Goal: Find specific page/section: Find specific page/section

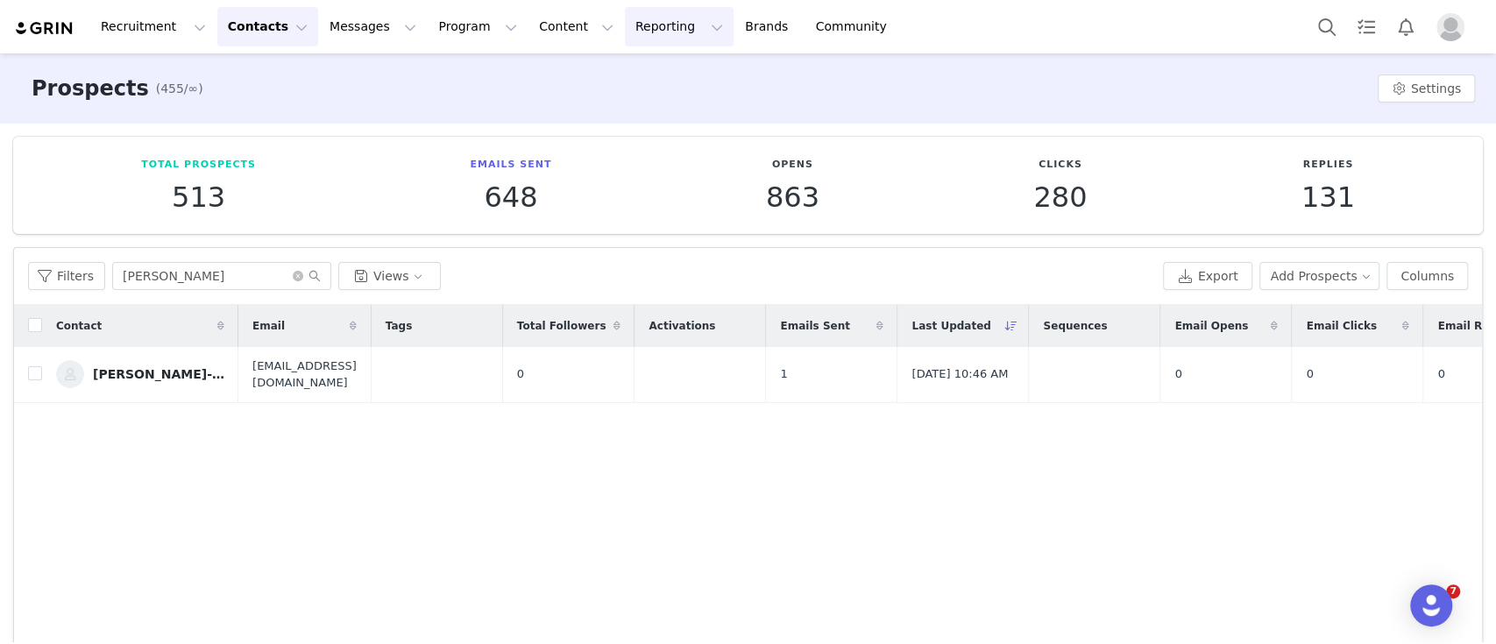
click at [625, 35] on button "Reporting Reporting" at bounding box center [679, 26] width 109 height 39
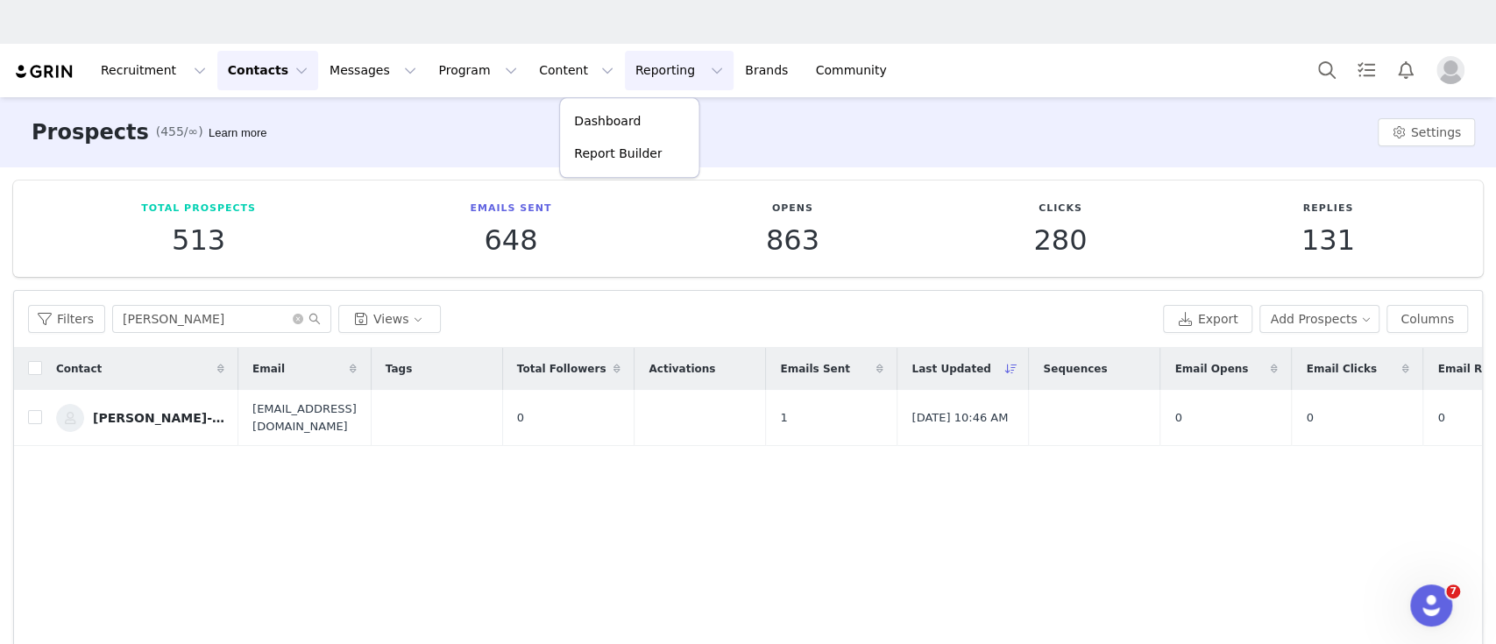
click at [625, 76] on button "Reporting Reporting" at bounding box center [679, 70] width 109 height 39
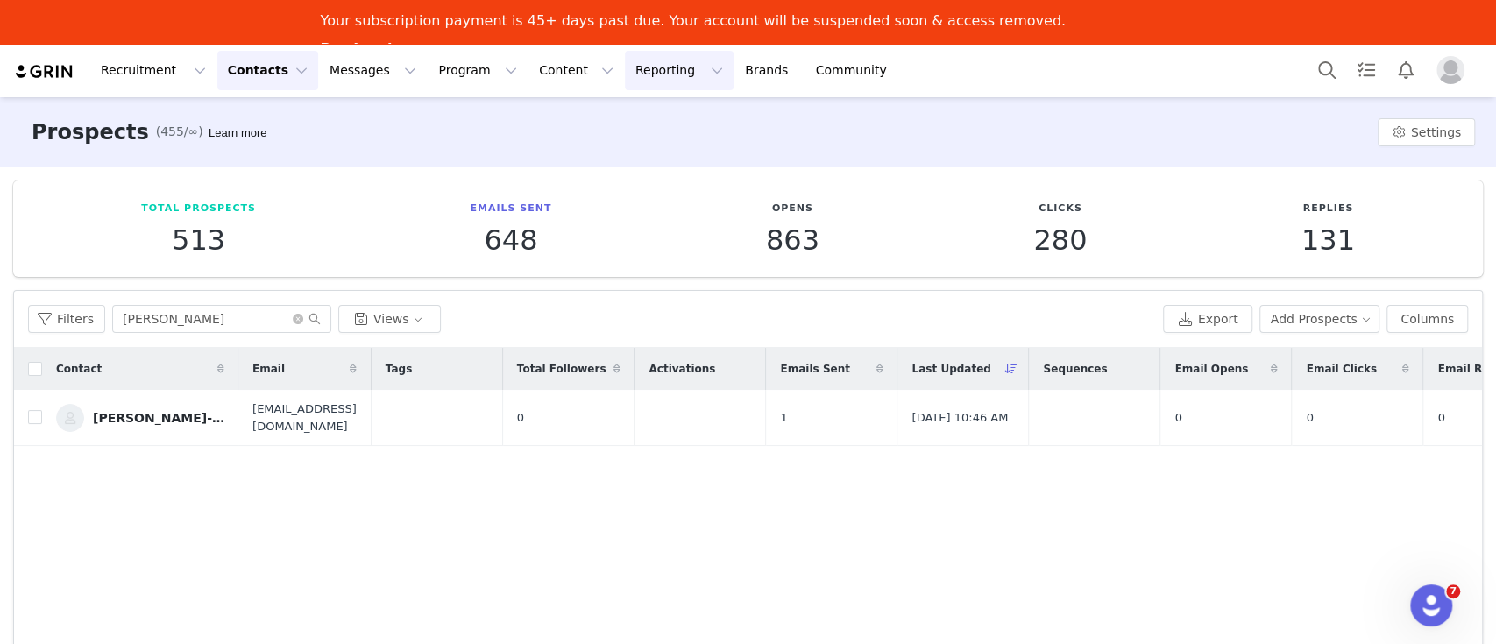
click at [625, 67] on button "Reporting Reporting" at bounding box center [679, 70] width 109 height 39
click at [603, 120] on p "Dashboard" at bounding box center [607, 121] width 67 height 18
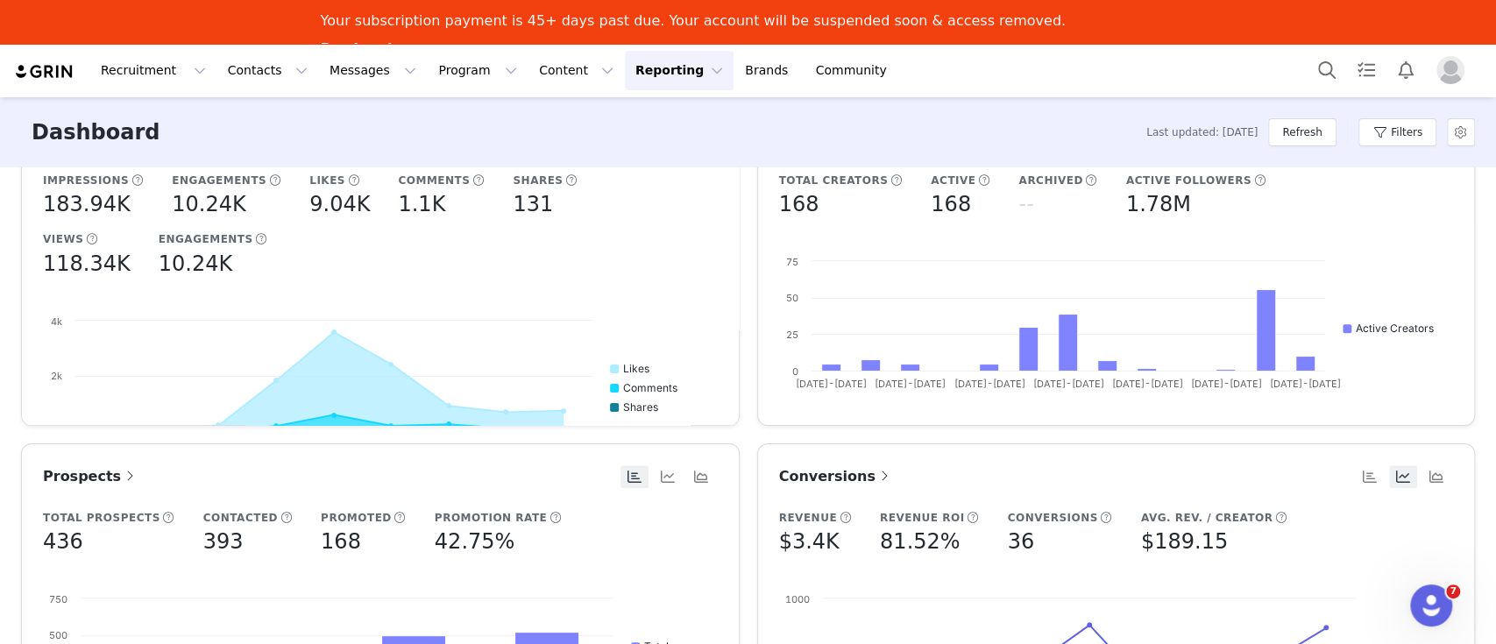
scroll to position [351, 0]
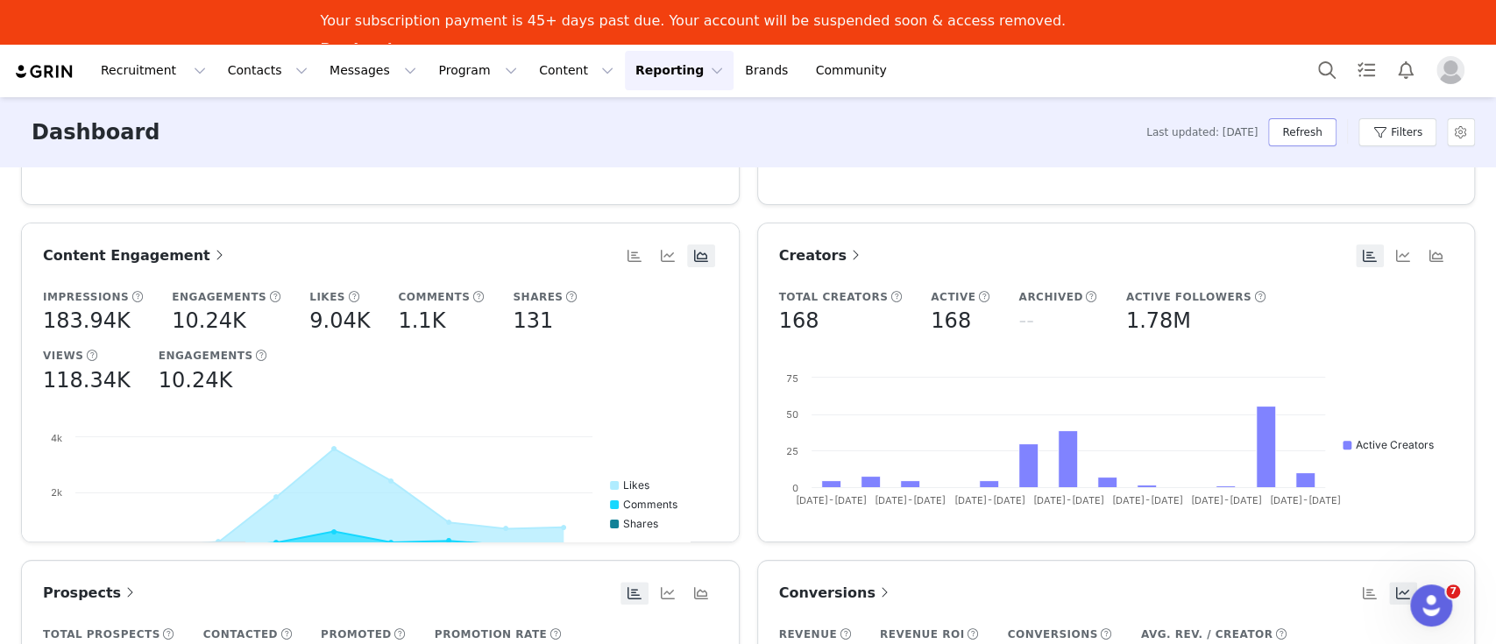
click at [1311, 130] on button "Refresh" at bounding box center [1301, 132] width 67 height 28
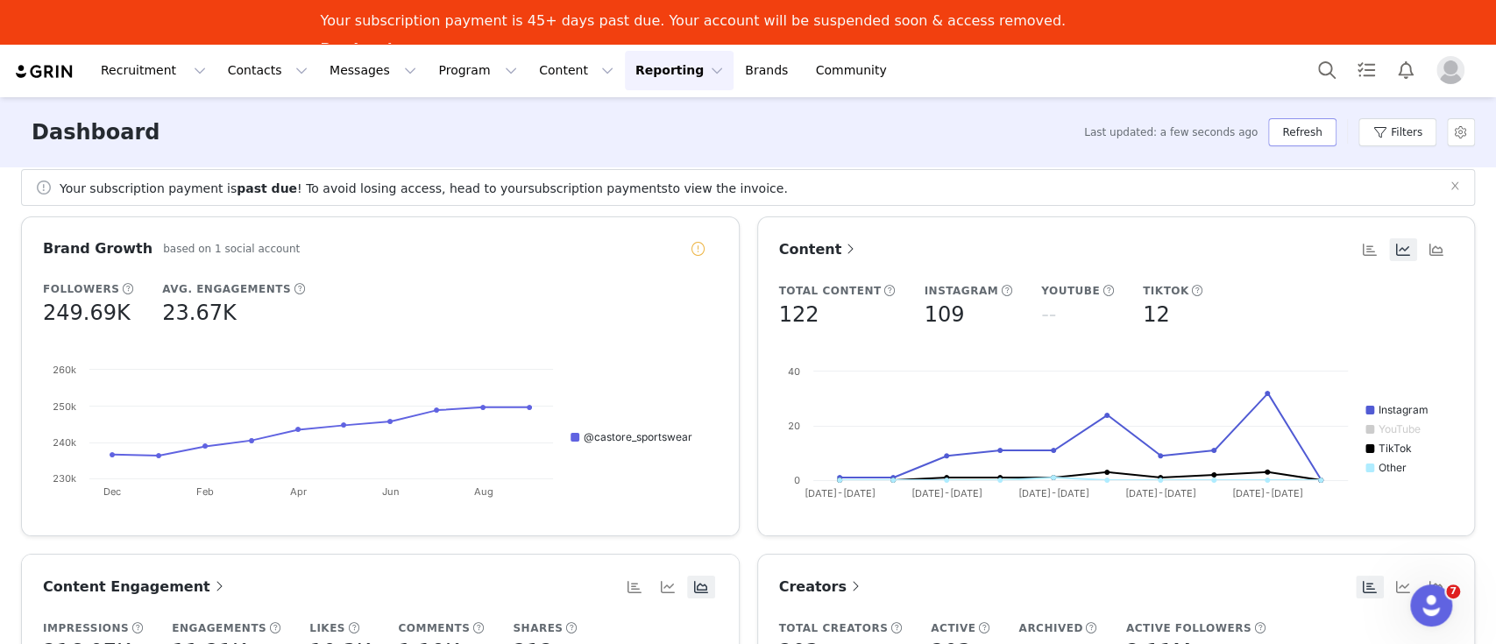
scroll to position [0, 0]
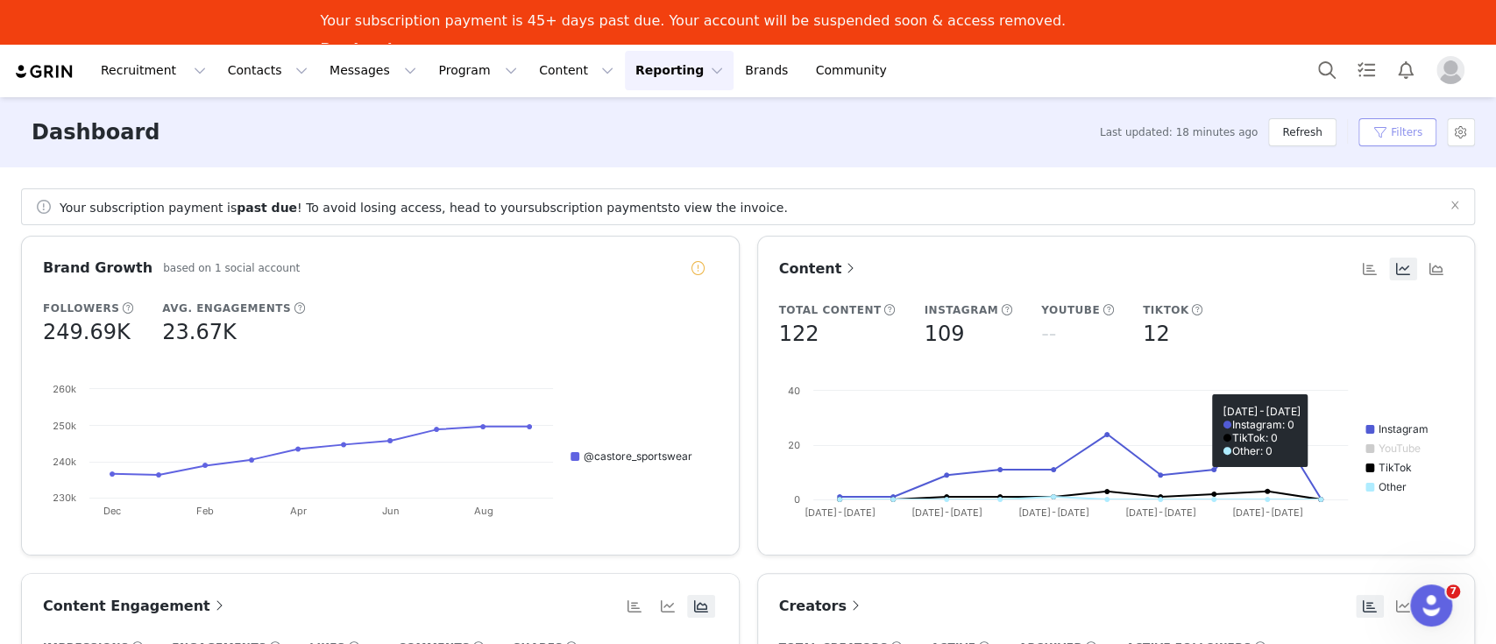
click at [1404, 143] on button "Filters" at bounding box center [1397, 132] width 78 height 28
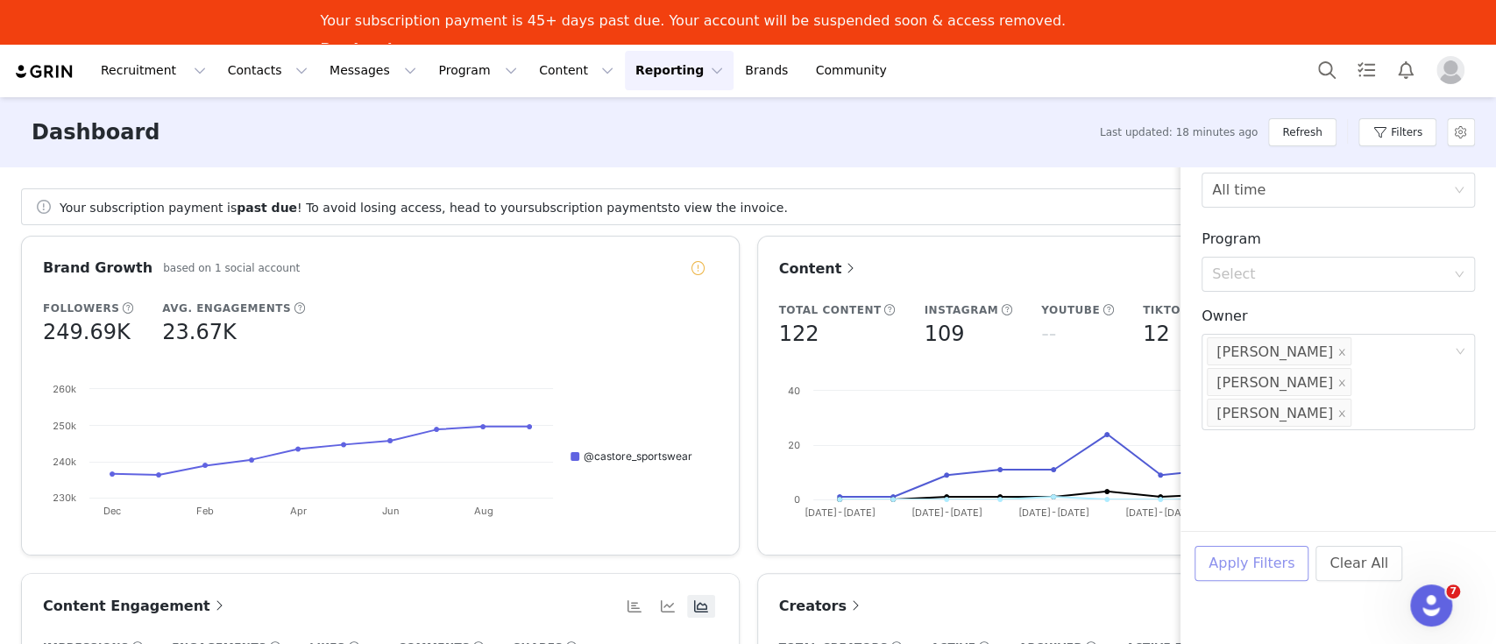
click at [1250, 556] on button "Apply Filters" at bounding box center [1251, 563] width 114 height 35
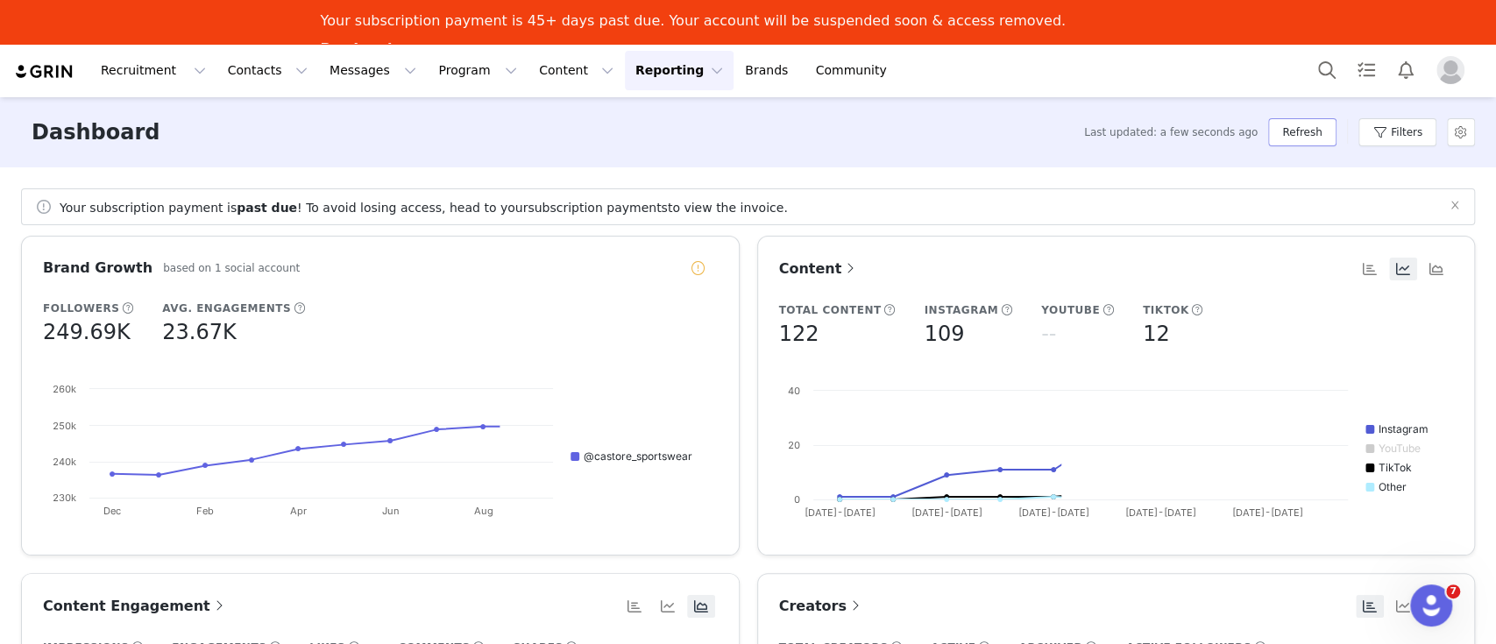
click at [1322, 127] on button "Refresh" at bounding box center [1301, 132] width 67 height 28
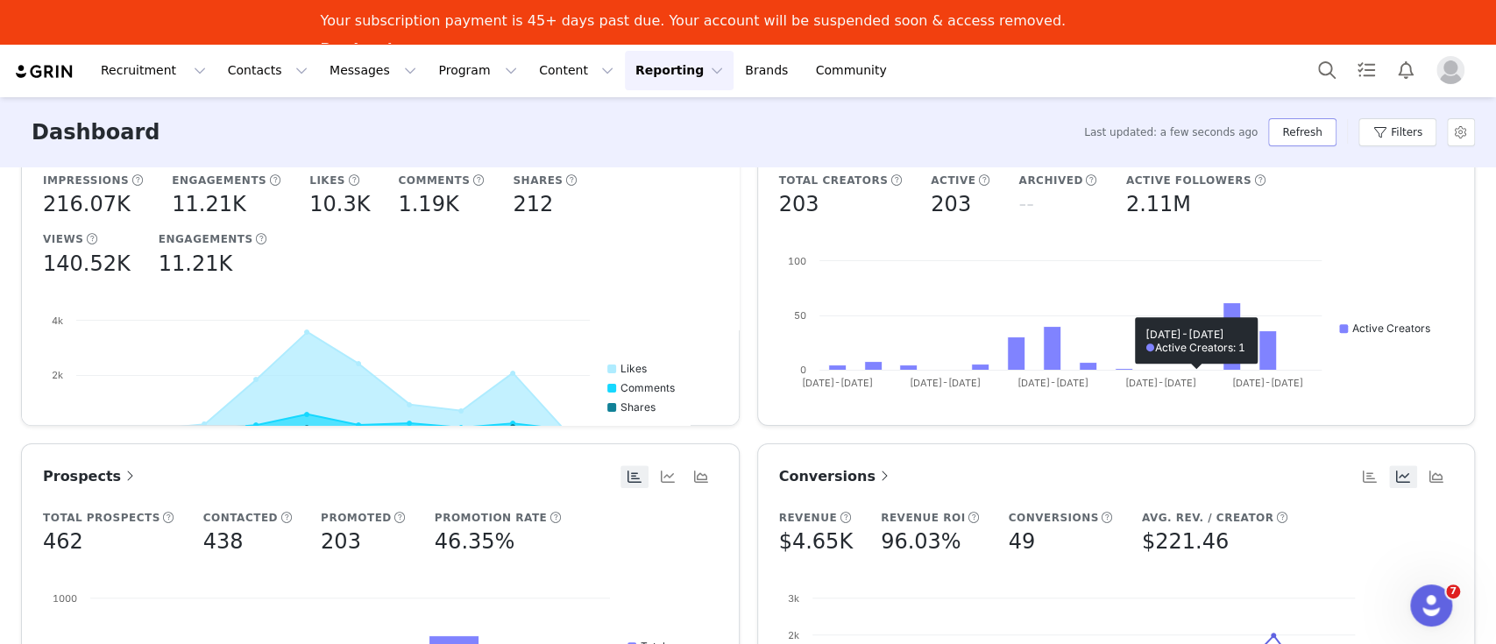
scroll to position [351, 0]
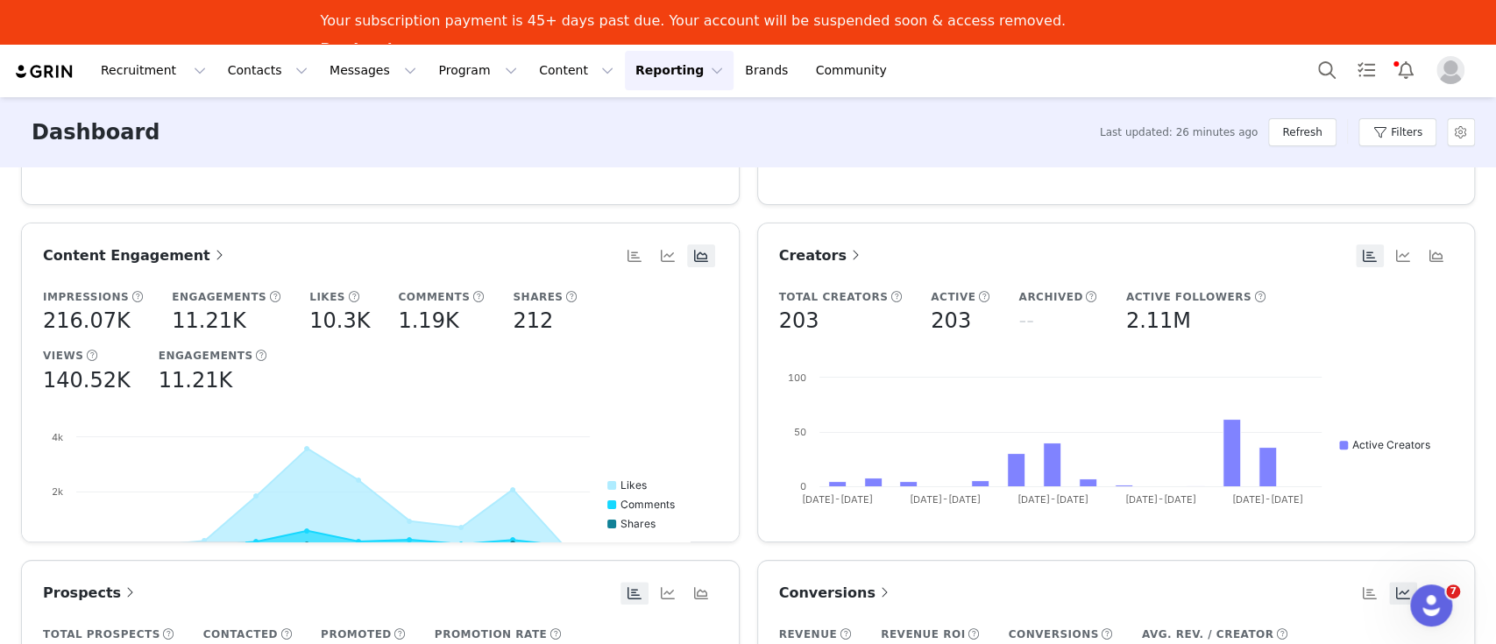
drag, startPoint x: 904, startPoint y: 206, endPoint x: 908, endPoint y: 225, distance: 19.6
click at [904, 206] on div "Brand Growth based on 1 social account Followers 249.69K Avg. Engagements 23.67…" at bounding box center [747, 559] width 1471 height 1349
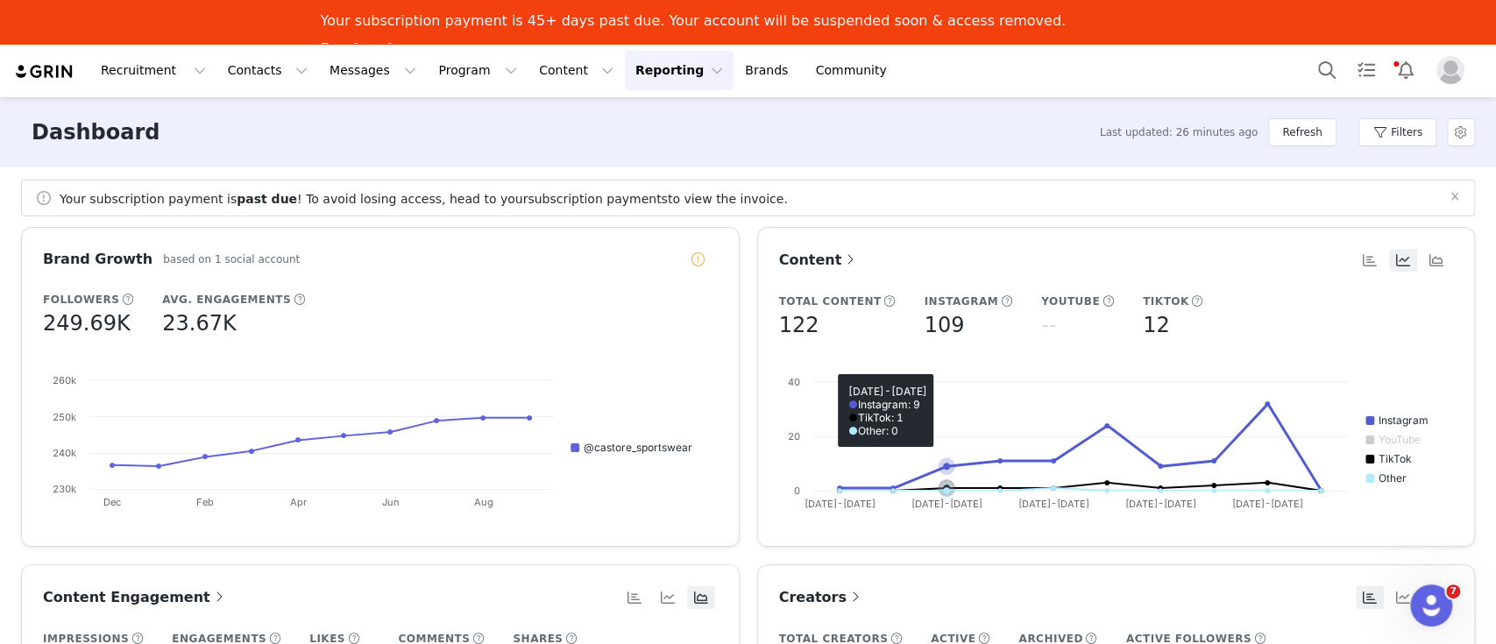
scroll to position [0, 0]
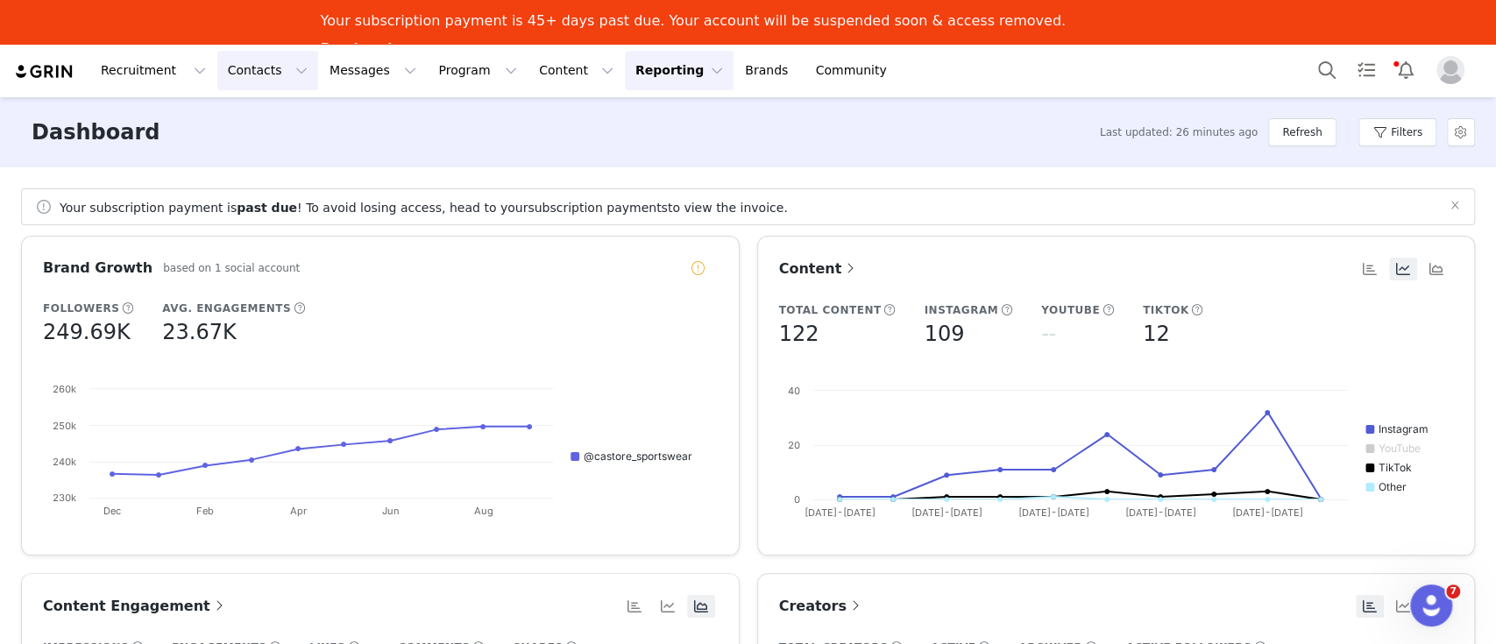
click at [245, 75] on button "Contacts Contacts" at bounding box center [267, 70] width 101 height 39
click at [230, 112] on p "Creators" at bounding box center [241, 121] width 53 height 18
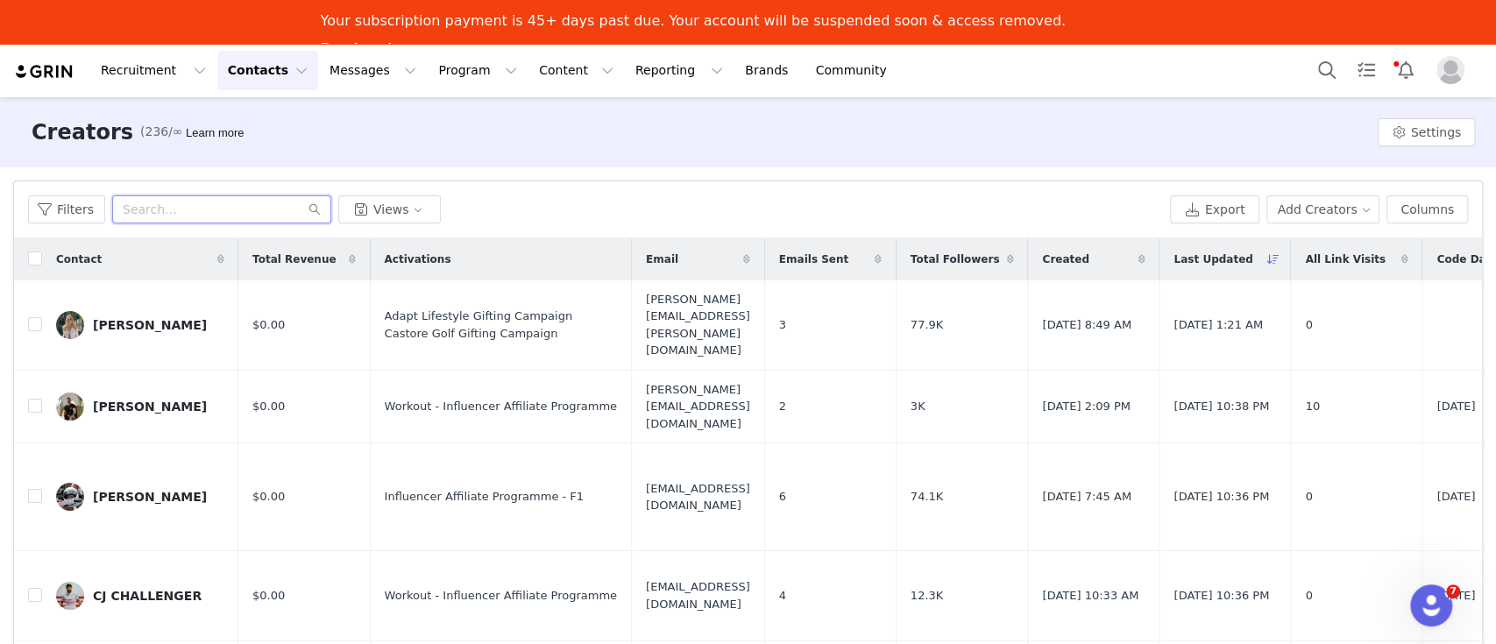
click at [152, 206] on input "text" at bounding box center [221, 209] width 219 height 28
type input "fitns"
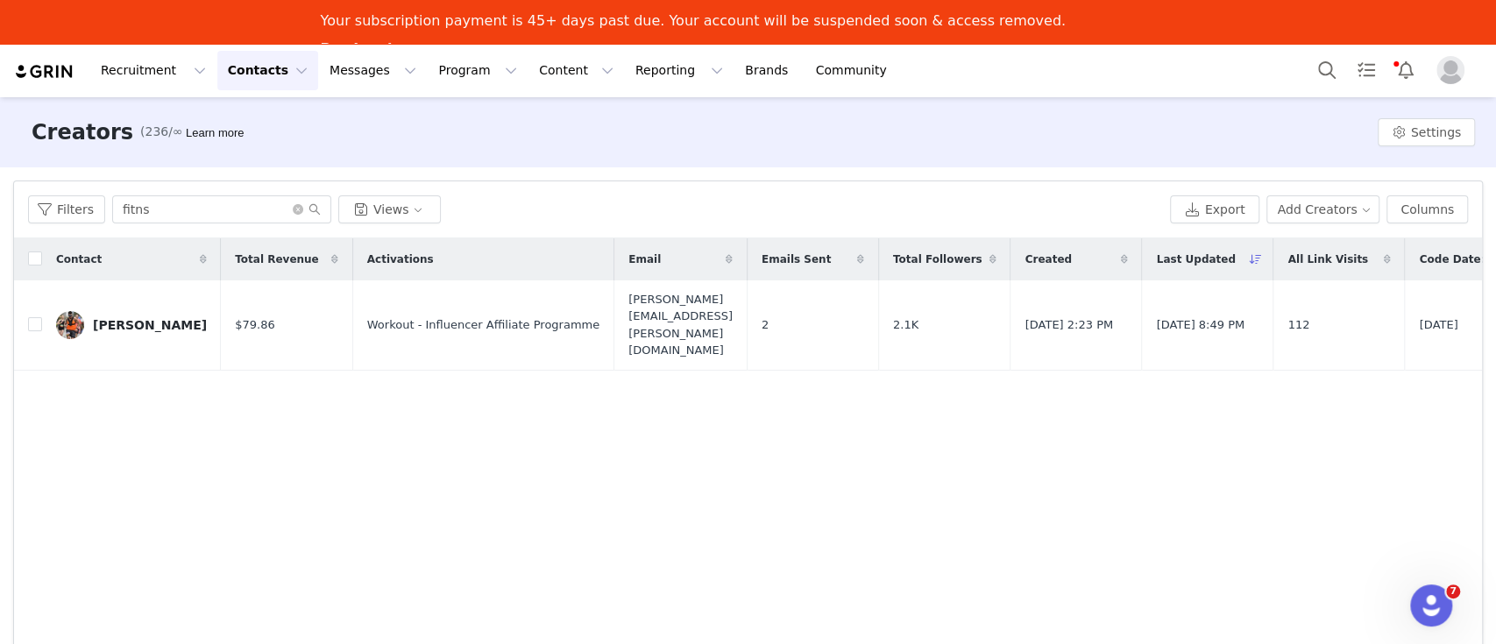
click at [931, 602] on div "Contact Total Revenue Activations Email Emails Sent Total Followers Created Las…" at bounding box center [748, 447] width 1468 height 418
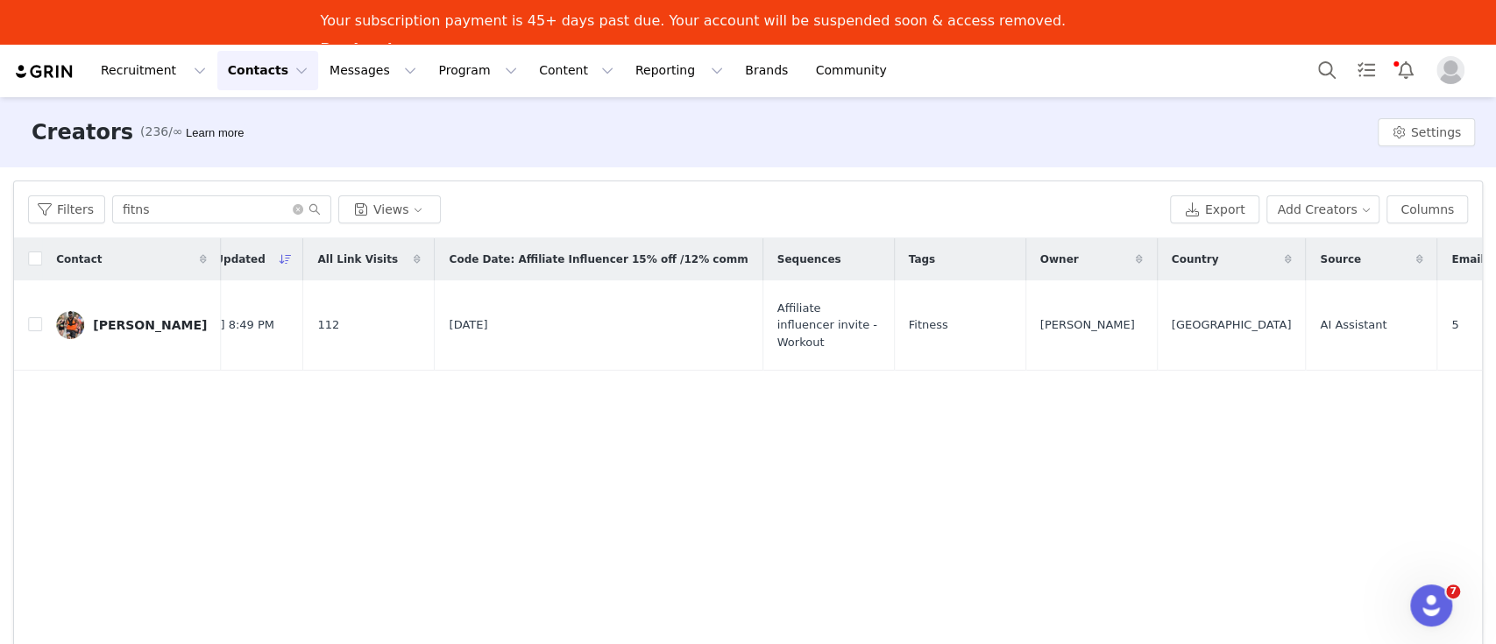
click at [933, 524] on div "Contact Total Revenue Activations Email Emails Sent Total Followers Created Las…" at bounding box center [748, 447] width 1468 height 418
click at [625, 68] on button "Reporting Reporting" at bounding box center [679, 70] width 109 height 39
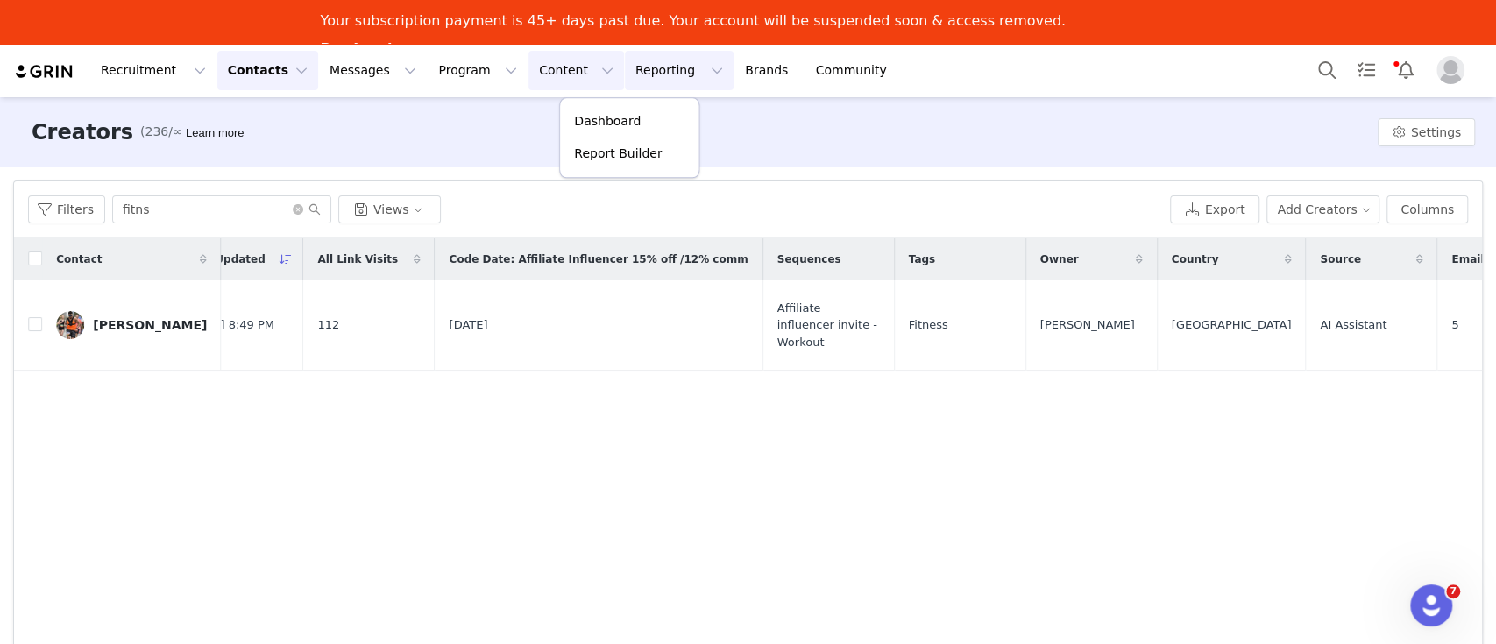
click at [528, 62] on button "Content Content" at bounding box center [576, 70] width 96 height 39
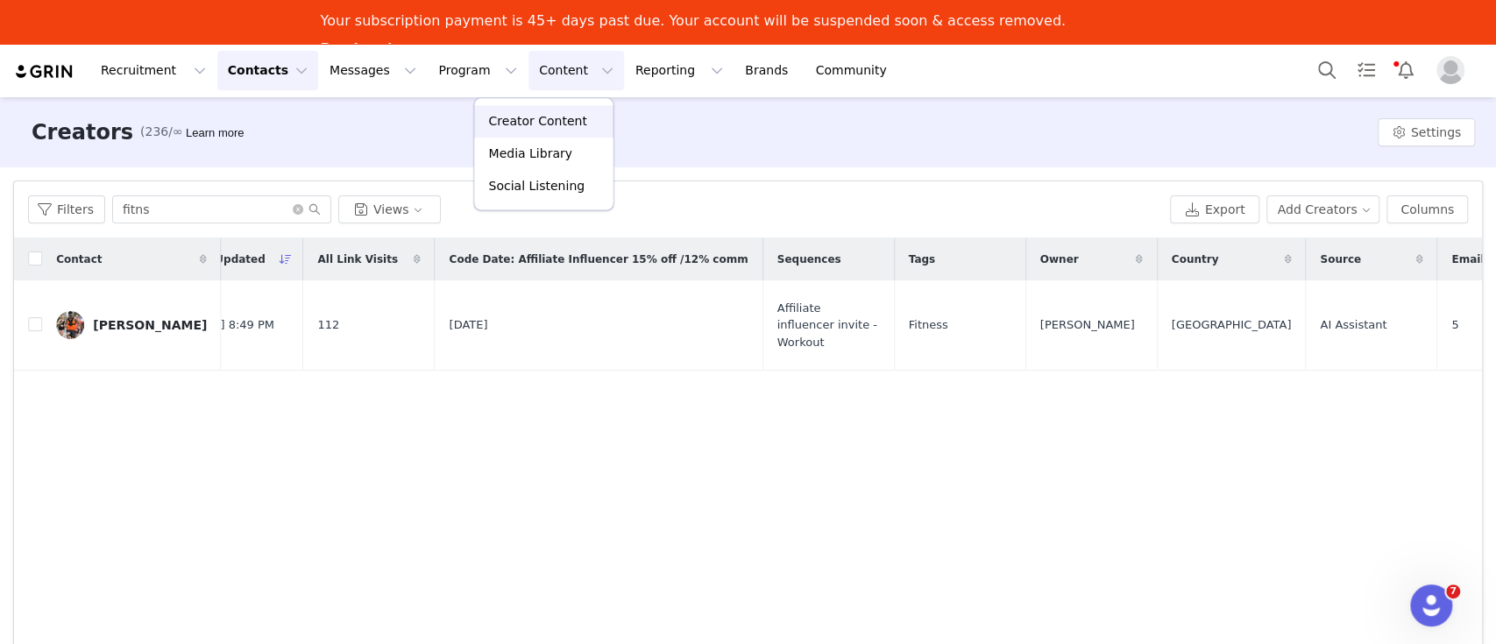
click at [535, 119] on p "Creator Content" at bounding box center [537, 121] width 98 height 18
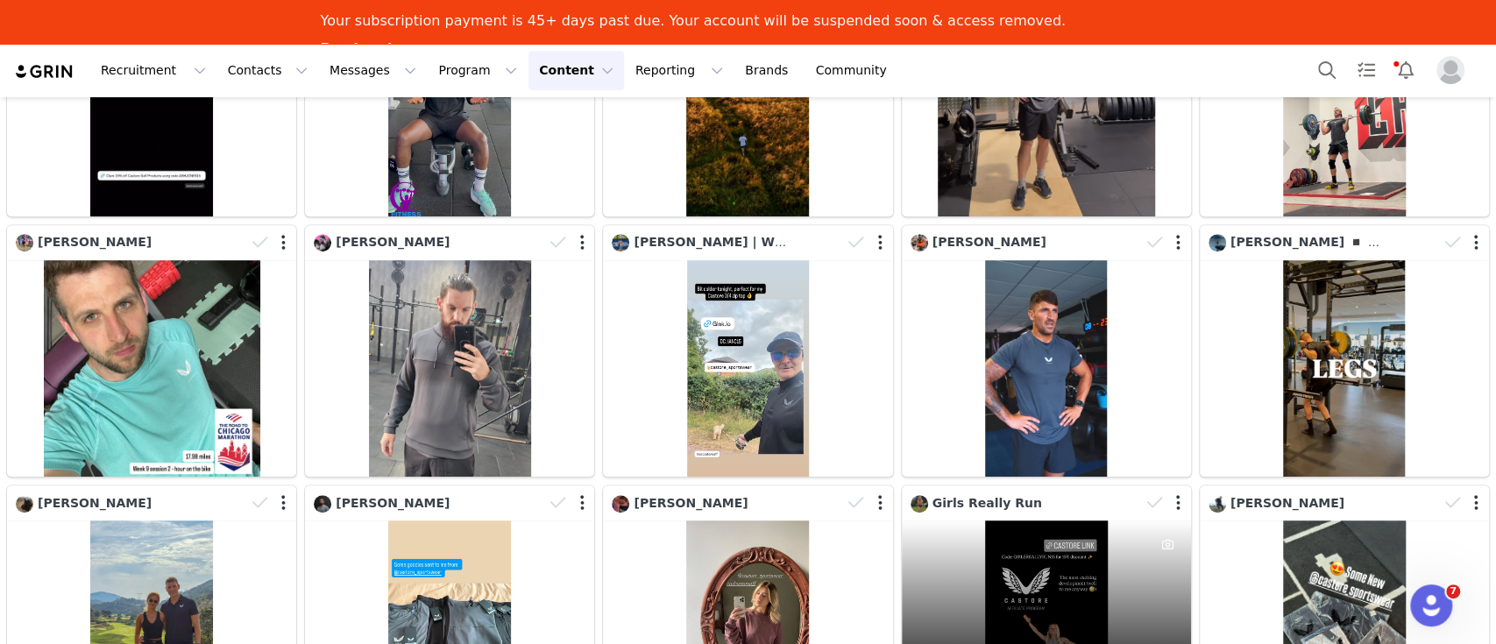
scroll to position [818, 0]
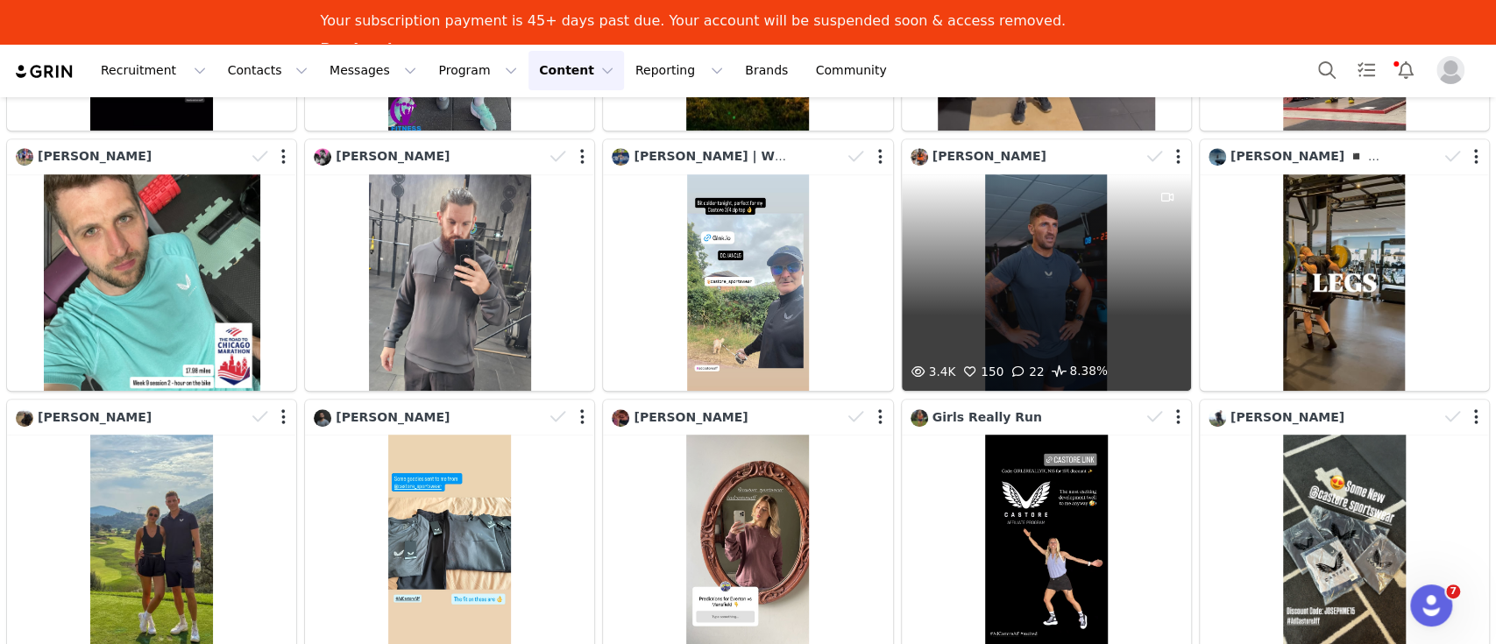
click at [1024, 261] on div "3.4K 150 22 8.38%" at bounding box center [1046, 282] width 289 height 217
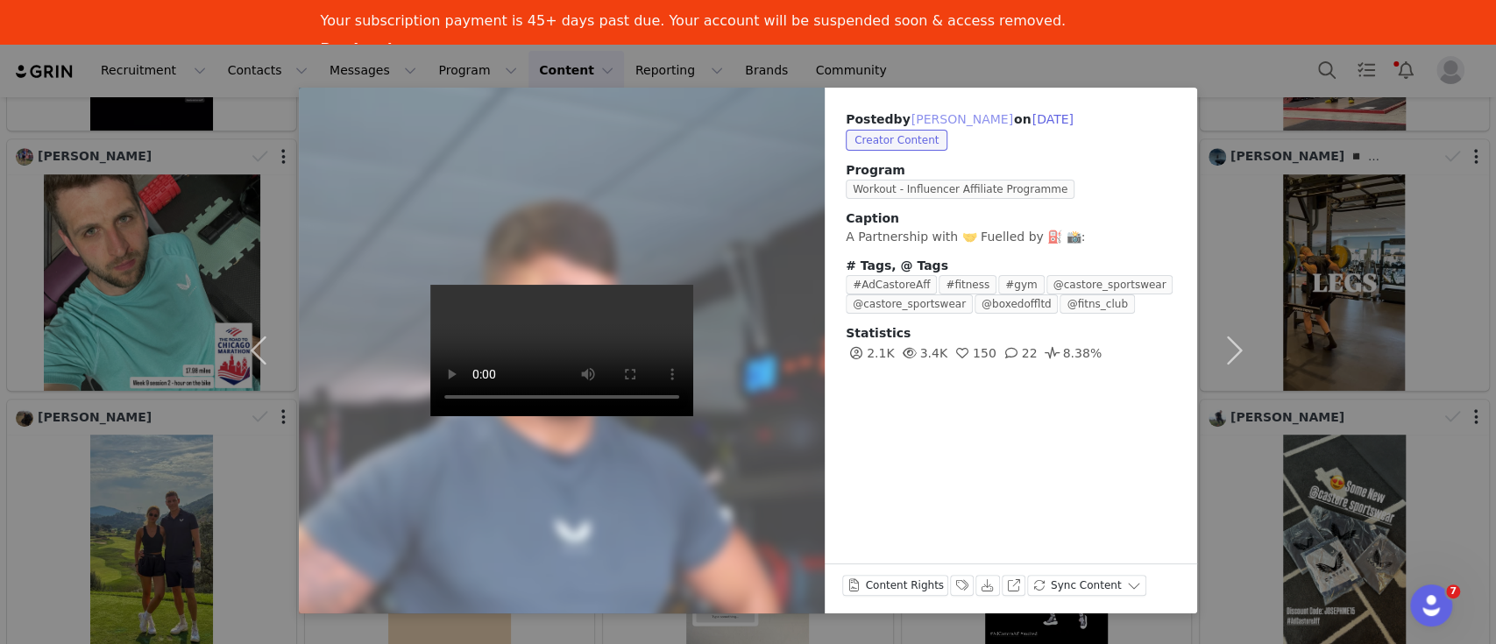
click at [946, 117] on button "[PERSON_NAME]" at bounding box center [961, 119] width 103 height 21
type input "[PERSON_NAME]"
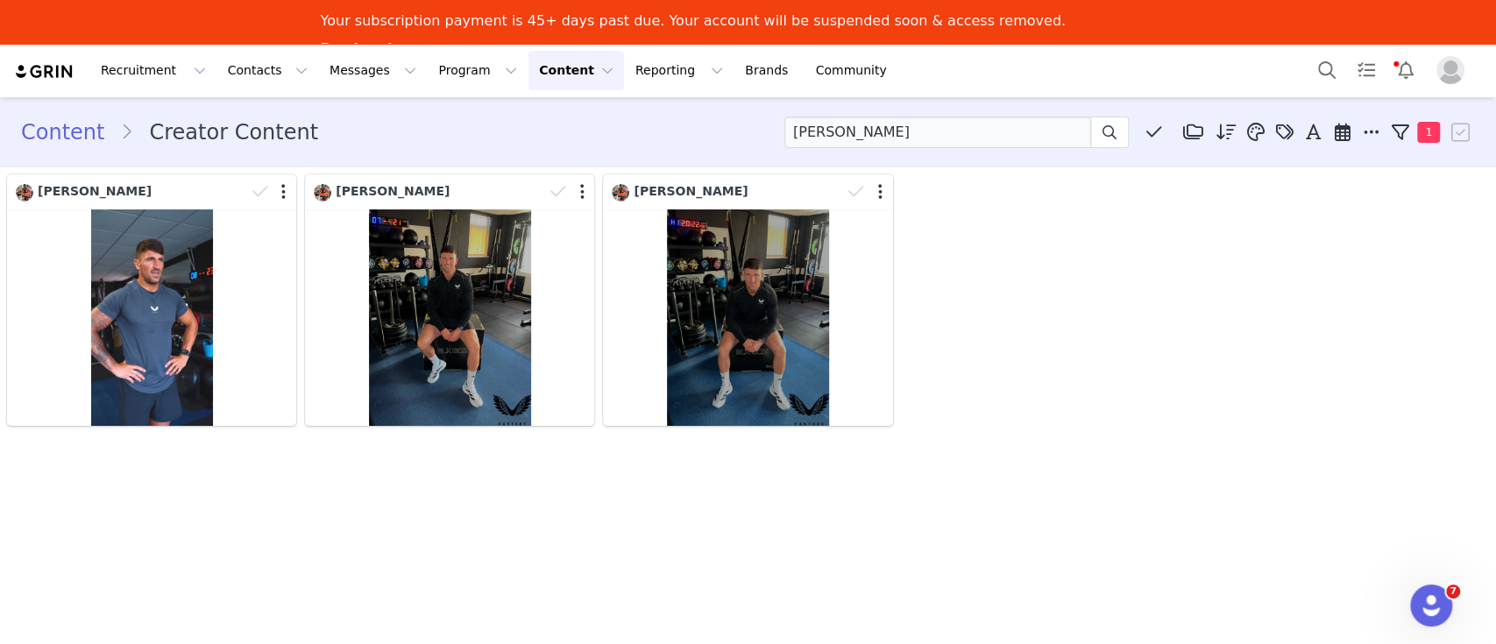
scroll to position [0, 0]
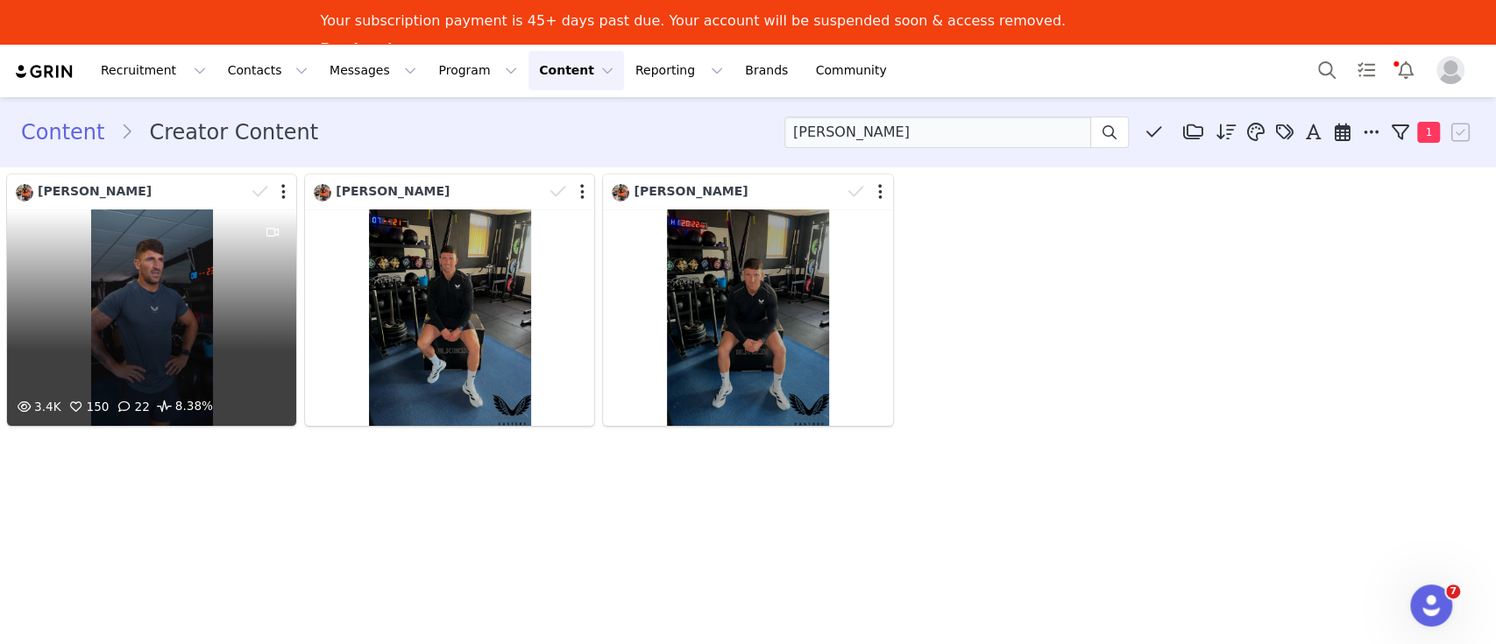
click at [113, 325] on div "3.4K 150 22 8.38%" at bounding box center [151, 317] width 289 height 217
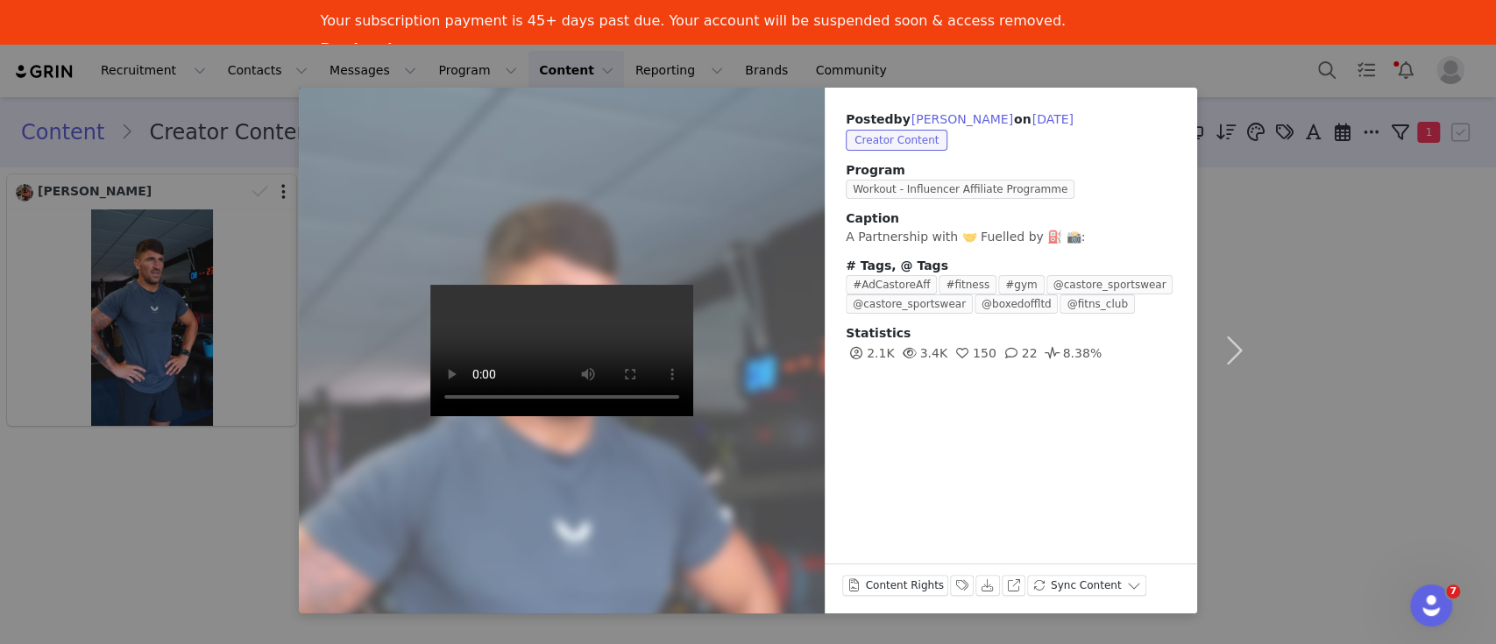
drag, startPoint x: 1403, startPoint y: 237, endPoint x: 1391, endPoint y: 243, distance: 13.3
click at [1402, 237] on div "Posted by [PERSON_NAME] on [DATE] Creator Content Program Workout - Influencer …" at bounding box center [748, 322] width 1496 height 644
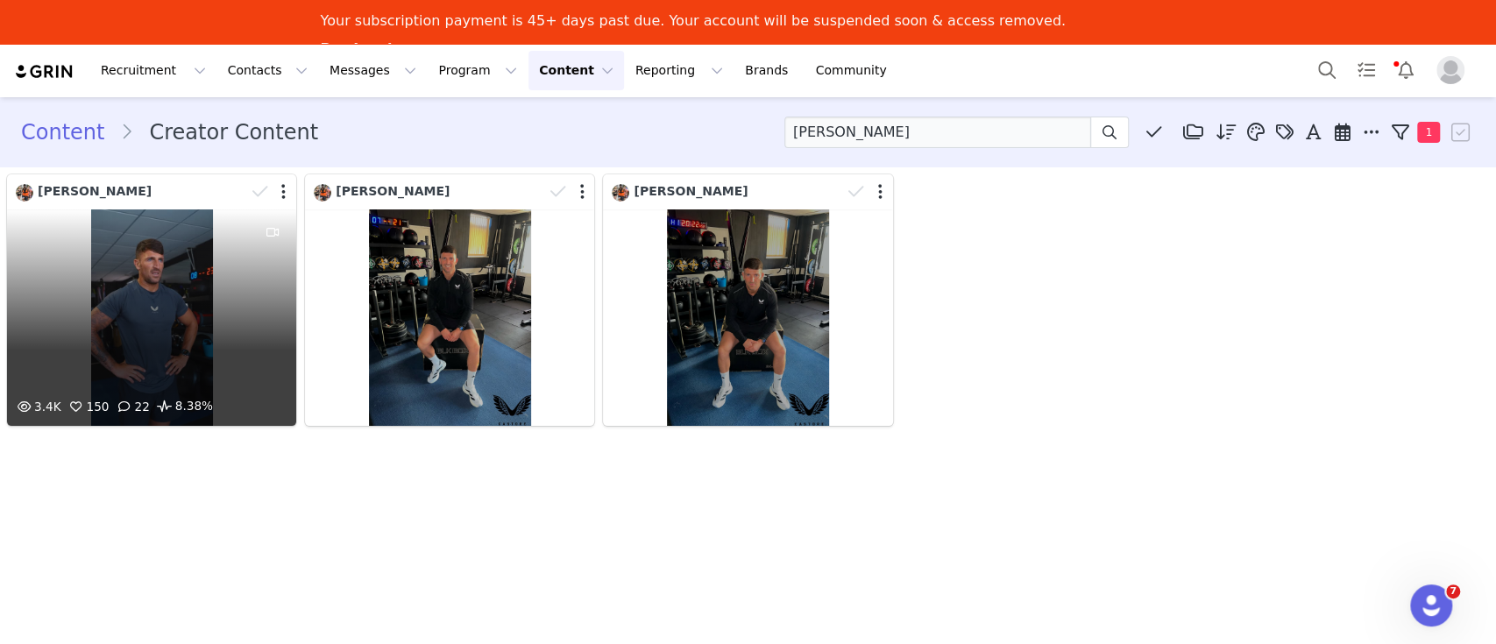
click at [165, 252] on div "3.4K 150 22 8.38%" at bounding box center [151, 317] width 289 height 217
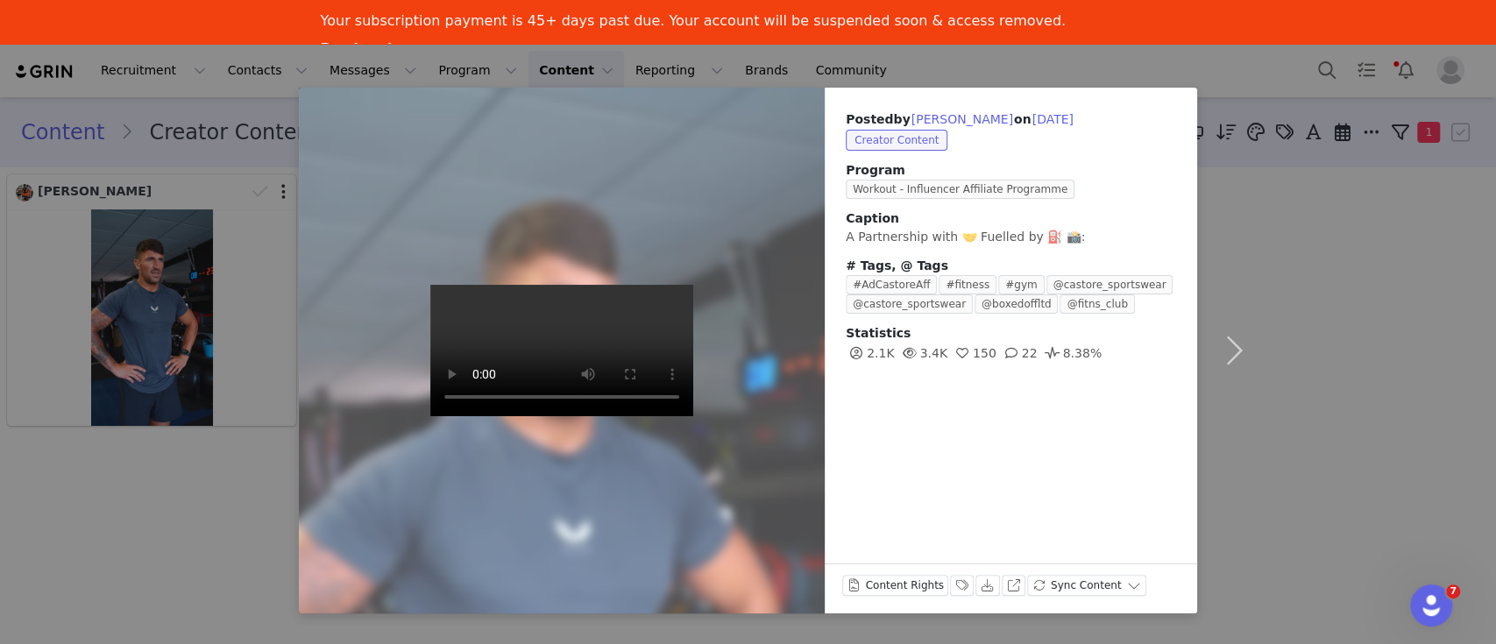
drag, startPoint x: 1325, startPoint y: 174, endPoint x: 1311, endPoint y: 177, distance: 14.5
click at [1327, 176] on div "Posted by [PERSON_NAME] on [DATE] Creator Content Program Workout - Influencer …" at bounding box center [748, 322] width 1496 height 644
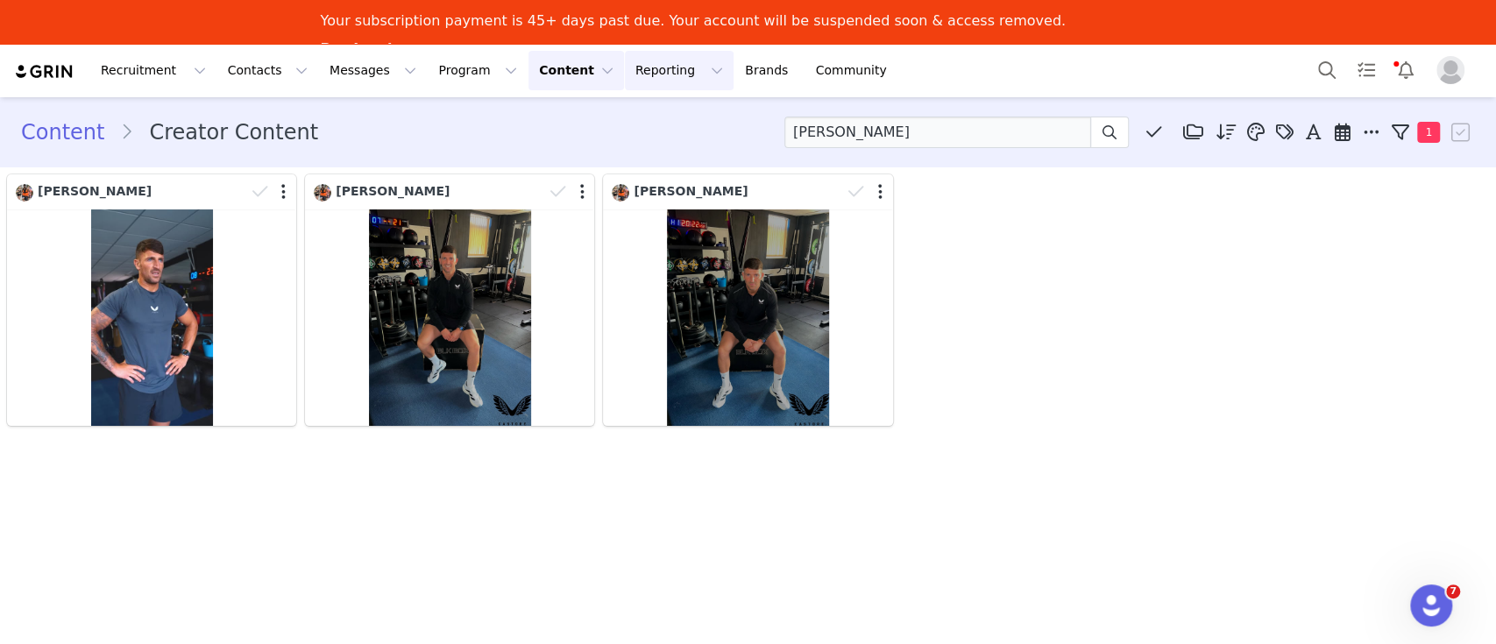
click at [625, 67] on button "Reporting Reporting" at bounding box center [679, 70] width 109 height 39
click at [625, 68] on button "Reporting Reporting" at bounding box center [679, 70] width 109 height 39
click at [499, 562] on div "Content Creator Content [PERSON_NAME] Media Library (0) [PERSON_NAME] (0) New F…" at bounding box center [748, 391] width 1496 height 588
click at [66, 137] on link "Content" at bounding box center [70, 133] width 99 height 32
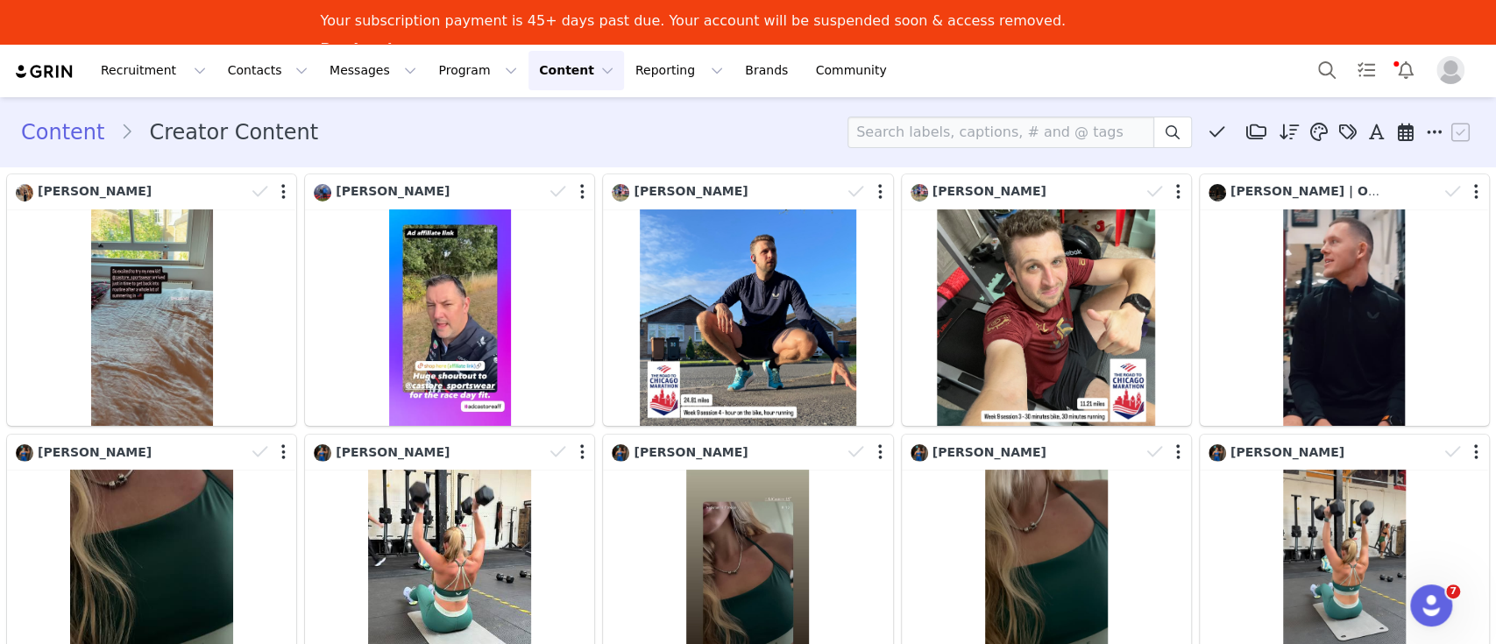
click at [596, 113] on div "Content Creator Content Media Library (0) [PERSON_NAME] (0) New Folder Edit Fol…" at bounding box center [748, 133] width 1496 height 60
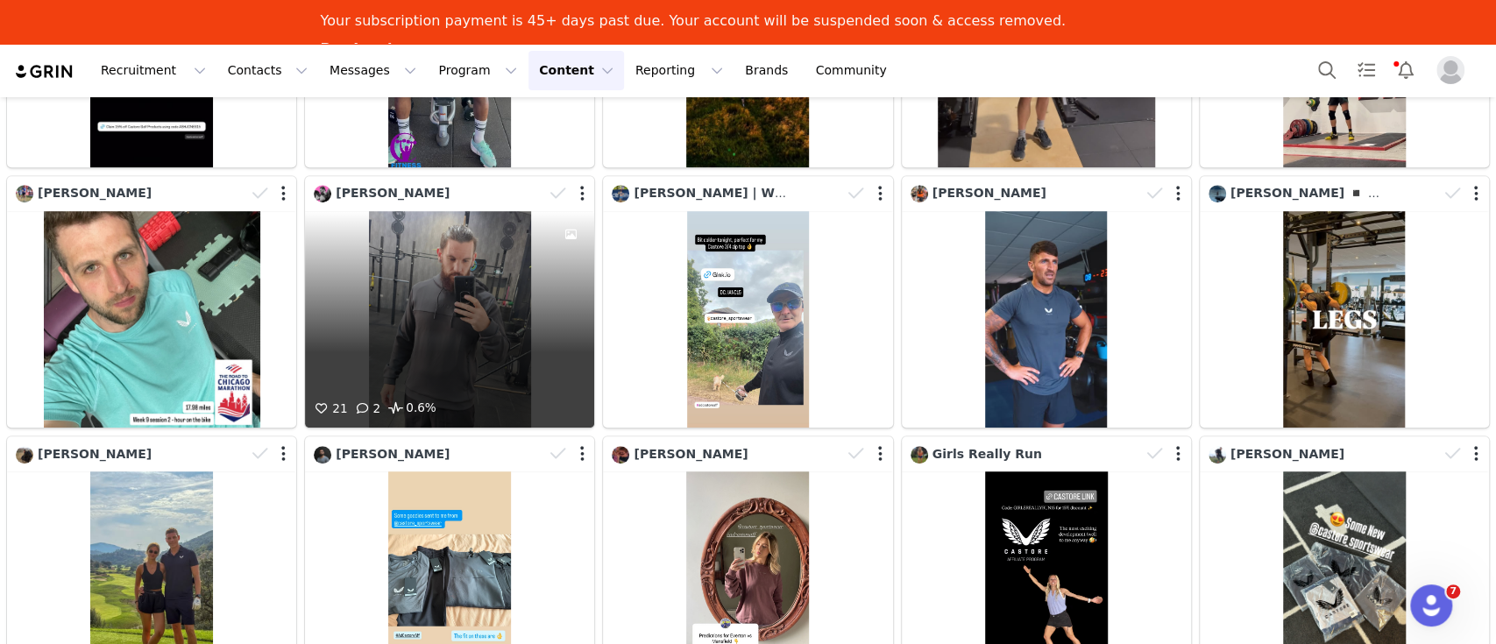
scroll to position [818, 0]
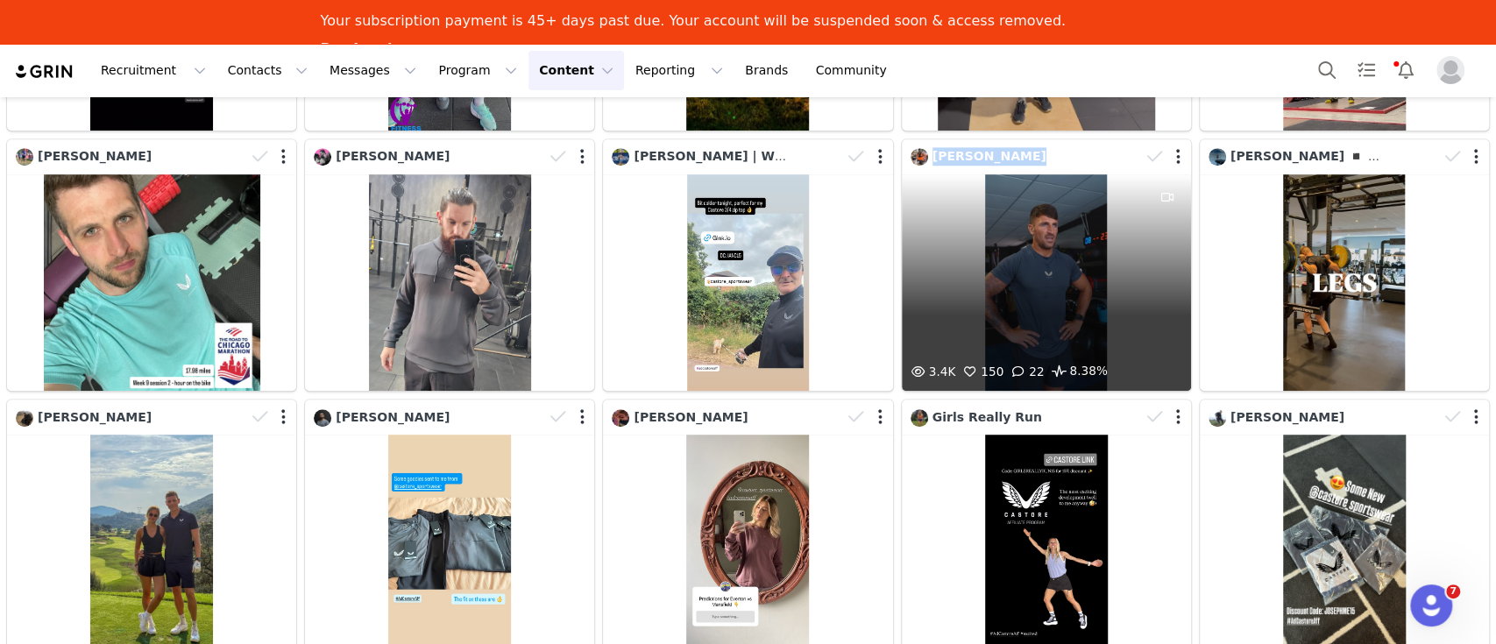
drag, startPoint x: 1011, startPoint y: 150, endPoint x: 913, endPoint y: 152, distance: 98.2
click at [917, 151] on div "[PERSON_NAME]" at bounding box center [1025, 156] width 230 height 19
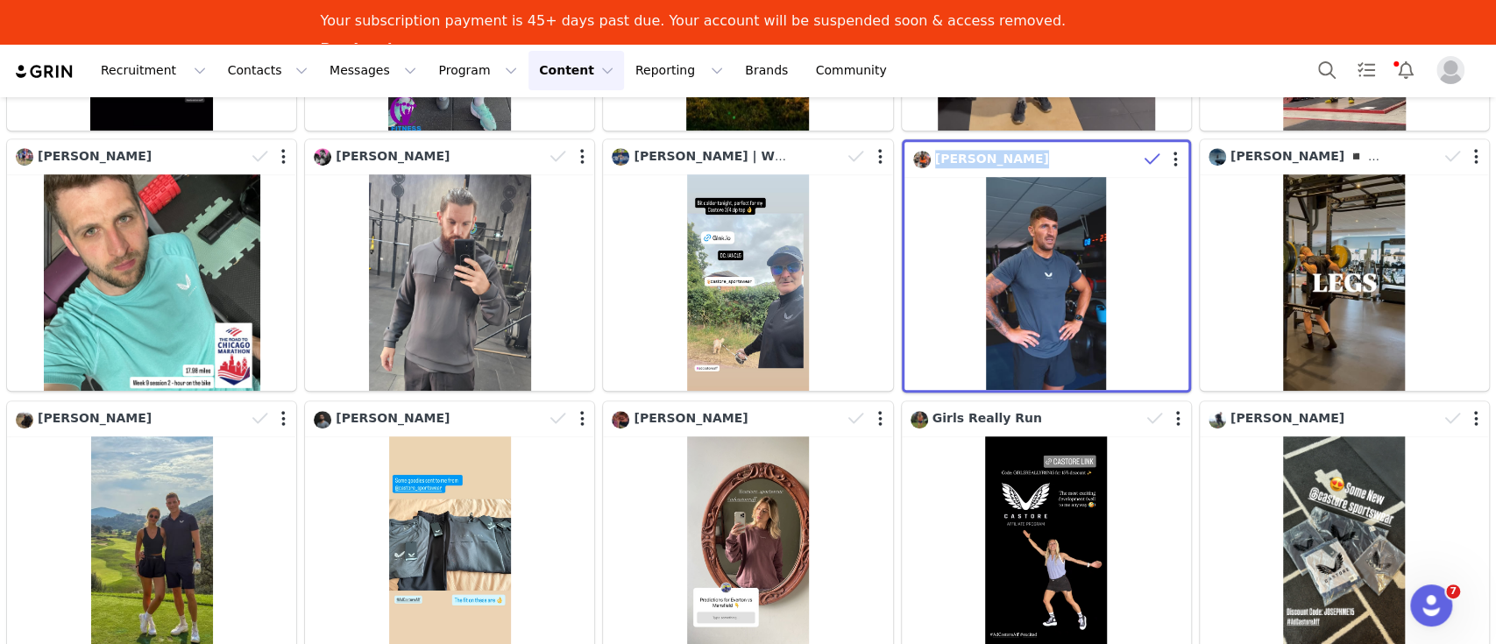
copy span "[PERSON_NAME]"
